Goal: Check status: Check status

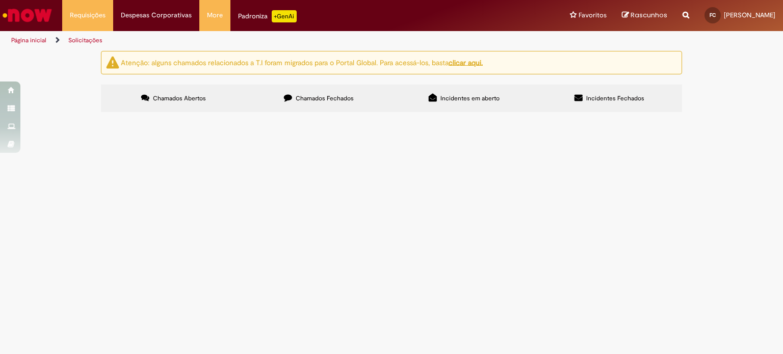
click at [0, 0] on input "Pesquisar" at bounding box center [0, 0] width 0 height 0
click at [182, 95] on span "Chamados Abertos" at bounding box center [179, 98] width 53 height 8
click at [284, 95] on label "Chamados Fechados" at bounding box center [318, 99] width 145 height 28
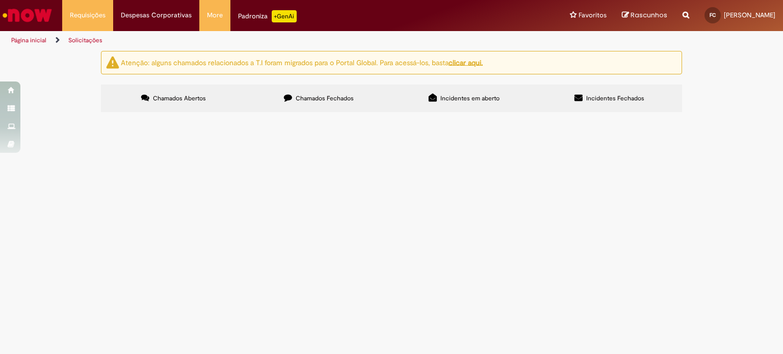
click at [0, 0] on link "2" at bounding box center [0, 0] width 0 height 0
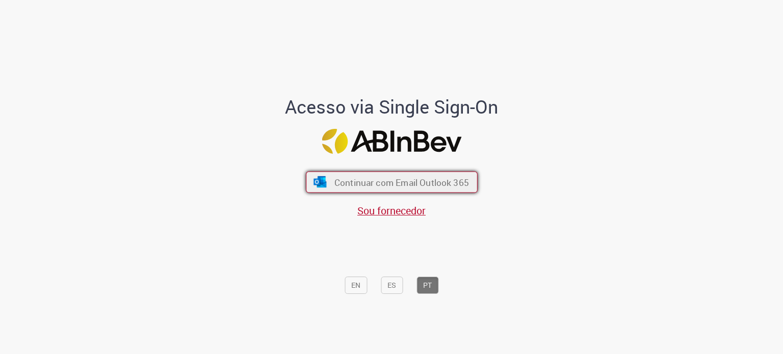
click at [326, 181] on button "Continuar com Email Outlook 365" at bounding box center [392, 182] width 172 height 21
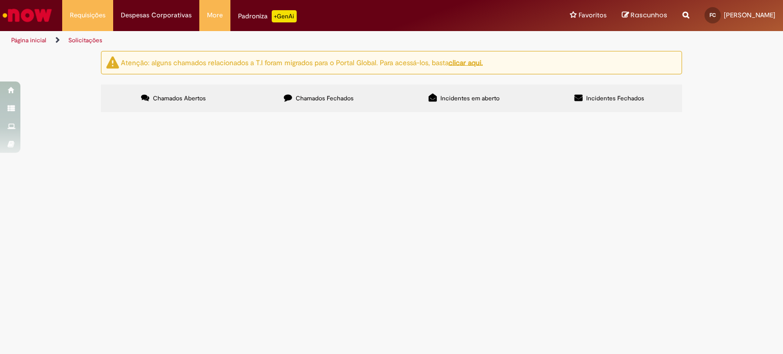
click at [331, 90] on label "Chamados Fechados" at bounding box center [318, 99] width 145 height 28
click at [190, 106] on label "Chamados Abertos" at bounding box center [173, 99] width 145 height 28
click at [308, 98] on span "Chamados Fechados" at bounding box center [325, 98] width 58 height 8
click at [0, 0] on link "2" at bounding box center [0, 0] width 0 height 0
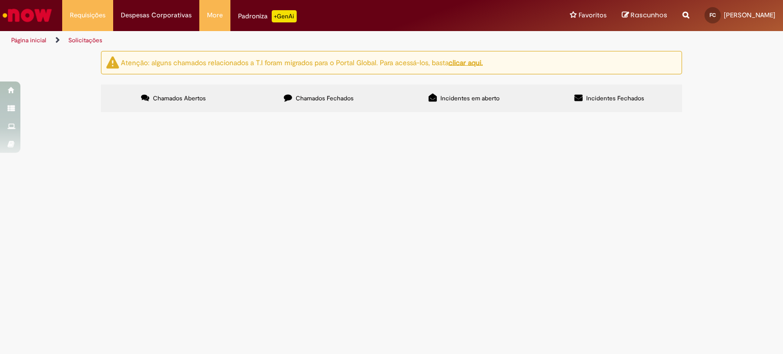
scroll to position [0, 0]
click at [0, 0] on link "1" at bounding box center [0, 0] width 0 height 0
click at [0, 0] on link "2" at bounding box center [0, 0] width 0 height 0
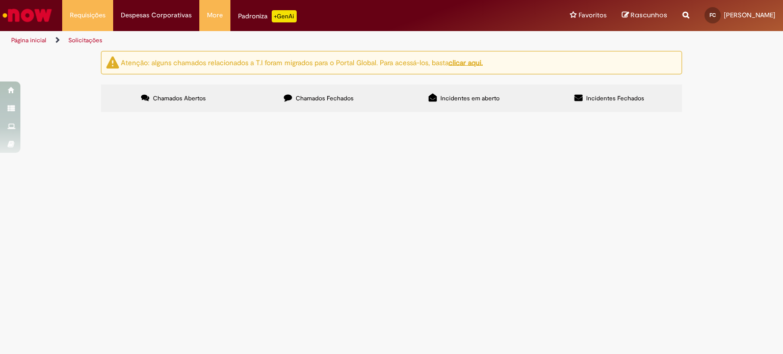
click at [0, 0] on link "1" at bounding box center [0, 0] width 0 height 0
click at [0, 0] on link "2" at bounding box center [0, 0] width 0 height 0
